Goal: Task Accomplishment & Management: Manage account settings

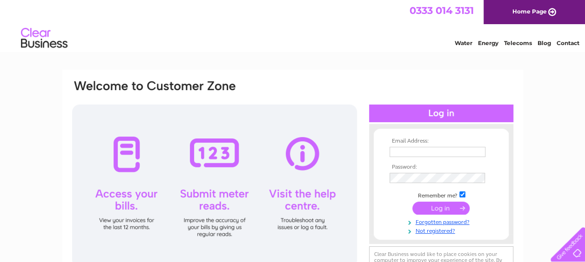
type input "tracey@myfishingflies.com"
click at [436, 206] on input "submit" at bounding box center [440, 208] width 57 height 13
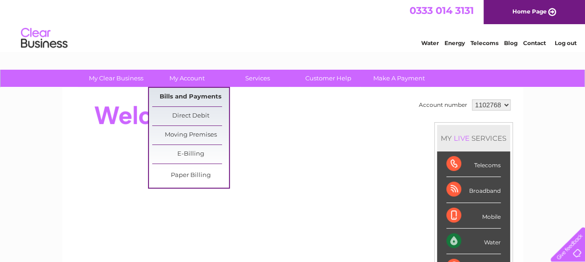
click at [193, 99] on link "Bills and Payments" at bounding box center [190, 97] width 77 height 19
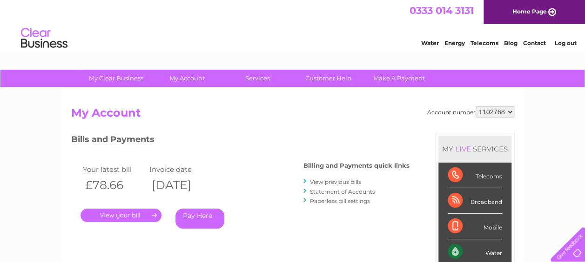
click at [121, 218] on link "." at bounding box center [120, 215] width 81 height 13
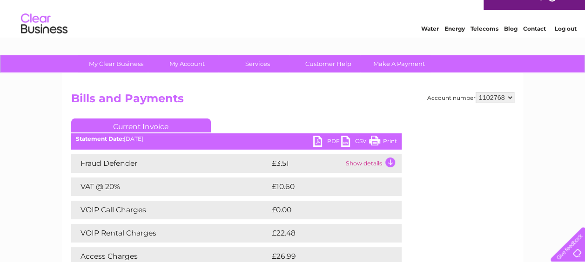
scroll to position [19, 0]
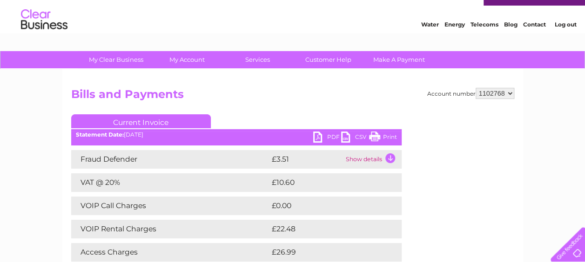
click at [324, 139] on link "PDF" at bounding box center [327, 138] width 28 height 13
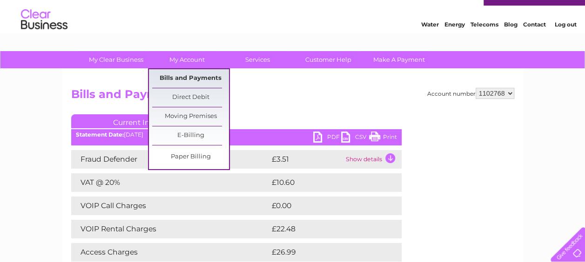
click at [193, 77] on link "Bills and Payments" at bounding box center [190, 78] width 77 height 19
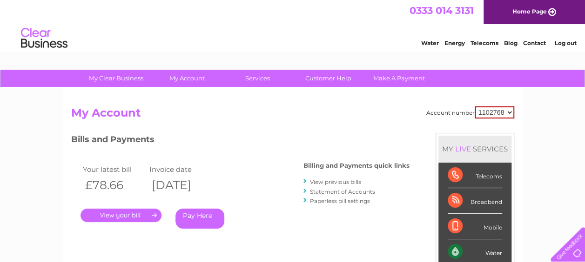
click at [353, 180] on link "View previous bills" at bounding box center [335, 182] width 51 height 7
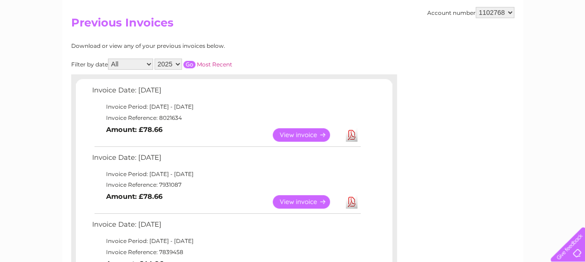
scroll to position [106, 0]
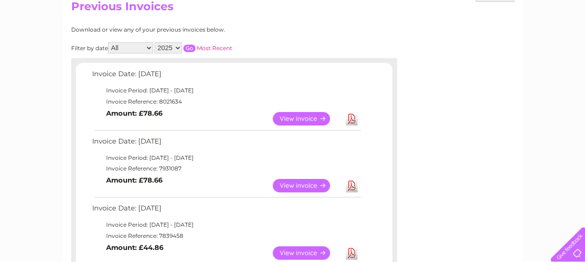
click at [315, 186] on link "View" at bounding box center [307, 185] width 68 height 13
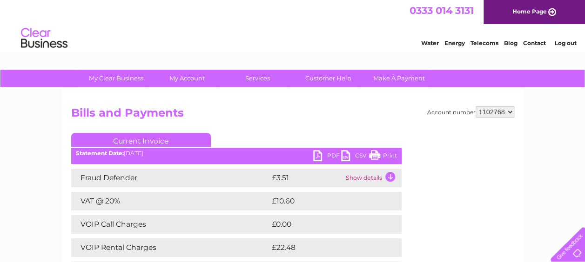
click at [332, 153] on link "PDF" at bounding box center [327, 156] width 28 height 13
